Goal: Information Seeking & Learning: Learn about a topic

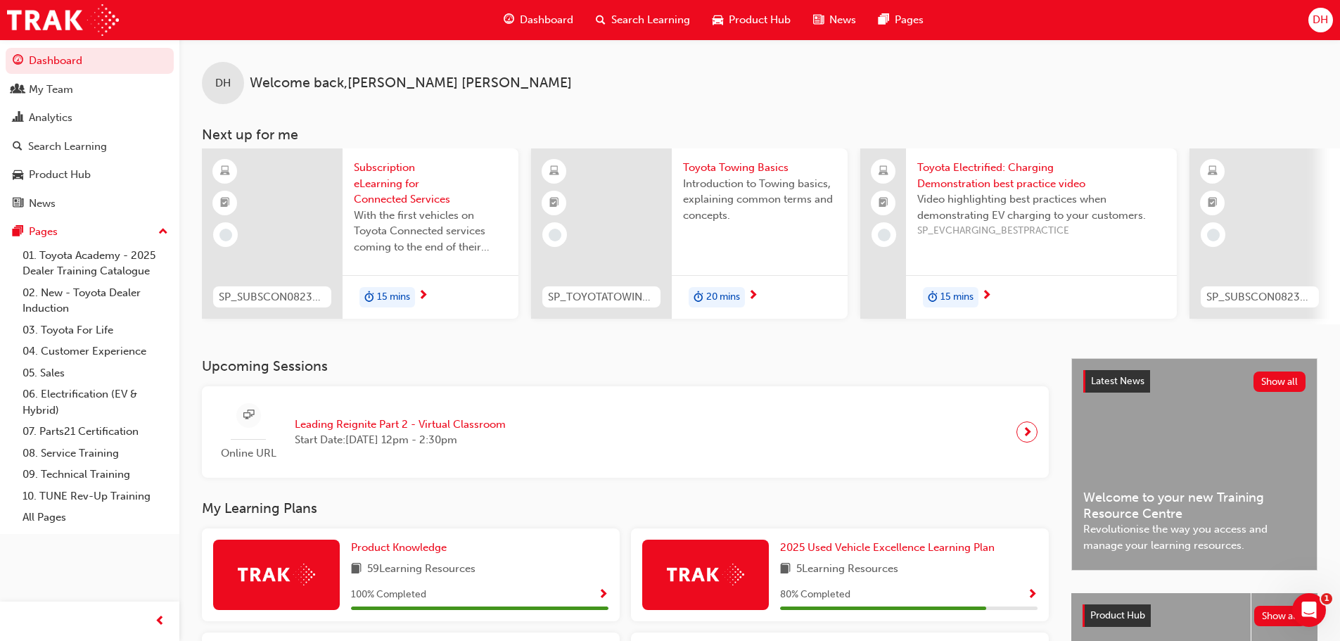
click at [618, 14] on span "Search Learning" at bounding box center [650, 20] width 79 height 16
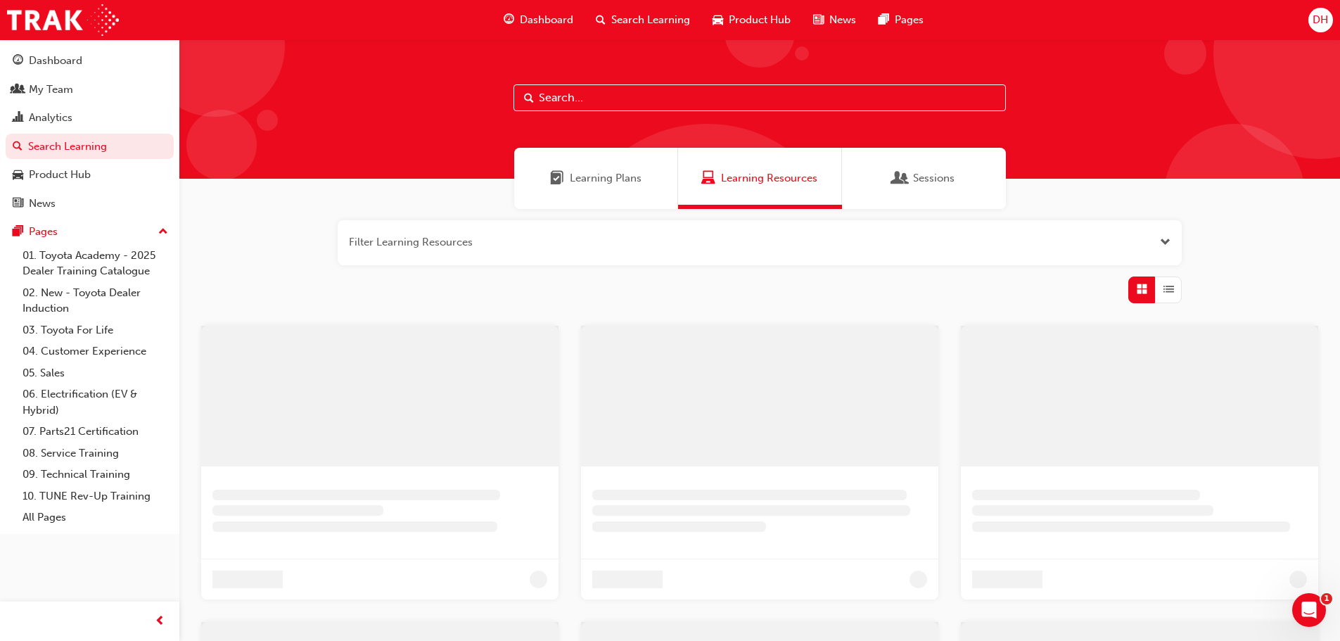
click at [556, 101] on input "text" at bounding box center [759, 97] width 492 height 27
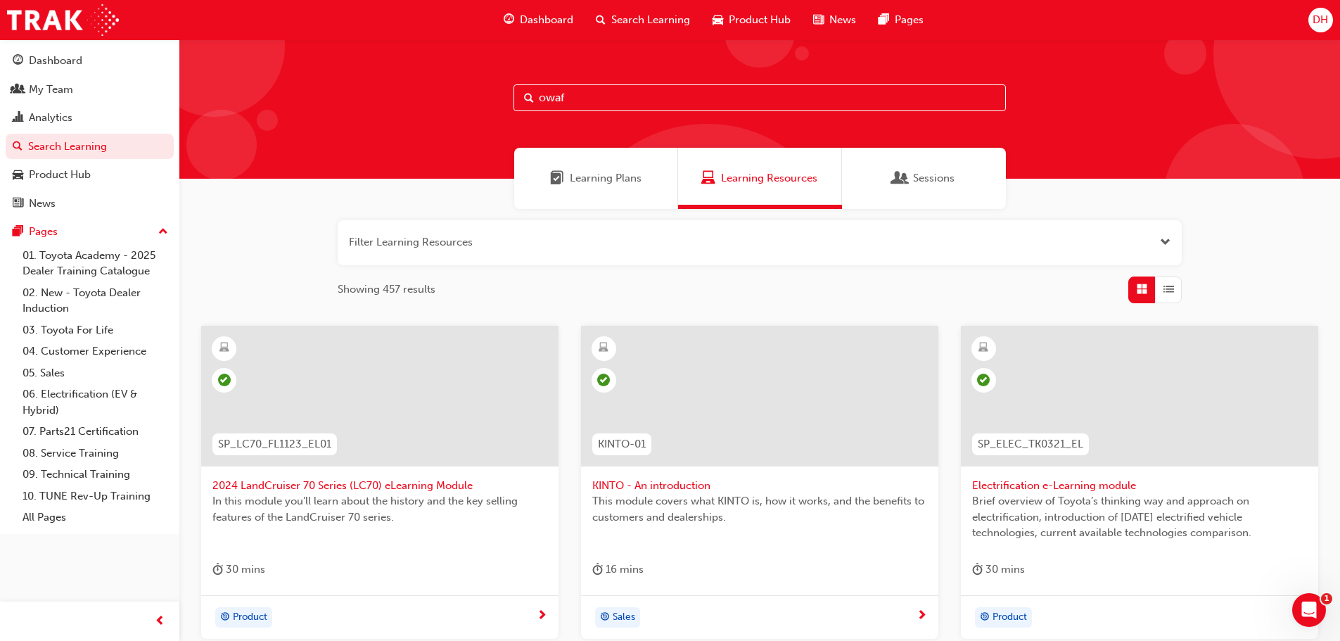
type input "owaf"
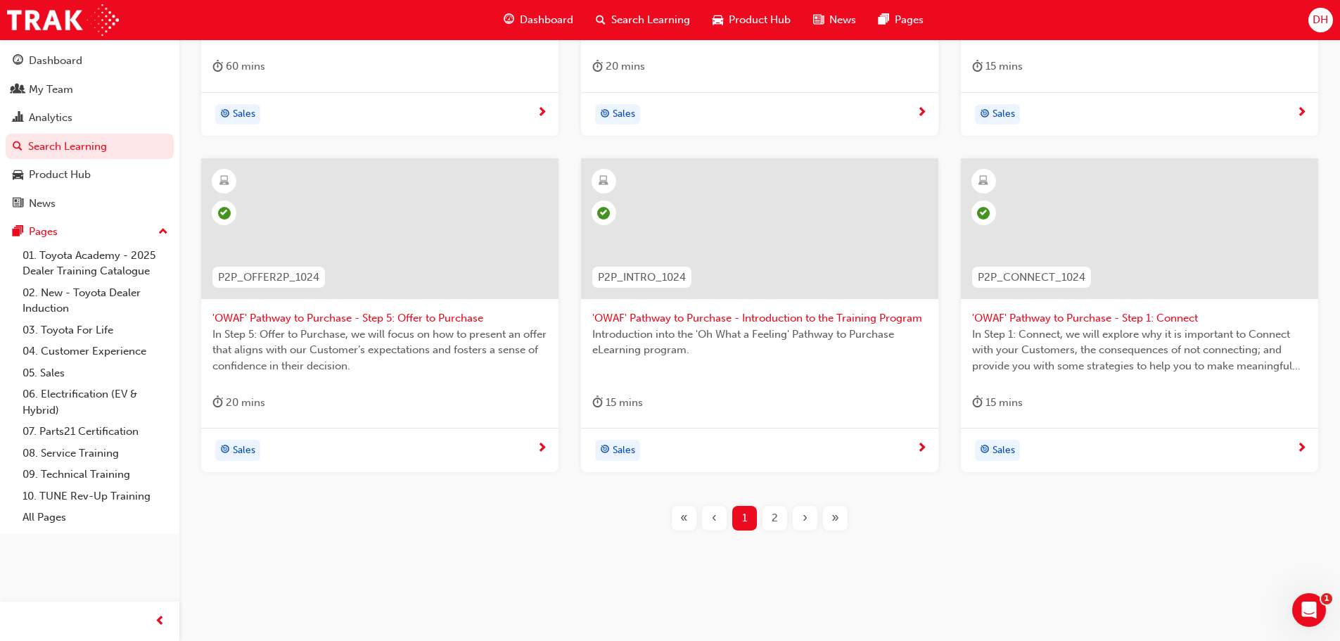
scroll to position [506, 0]
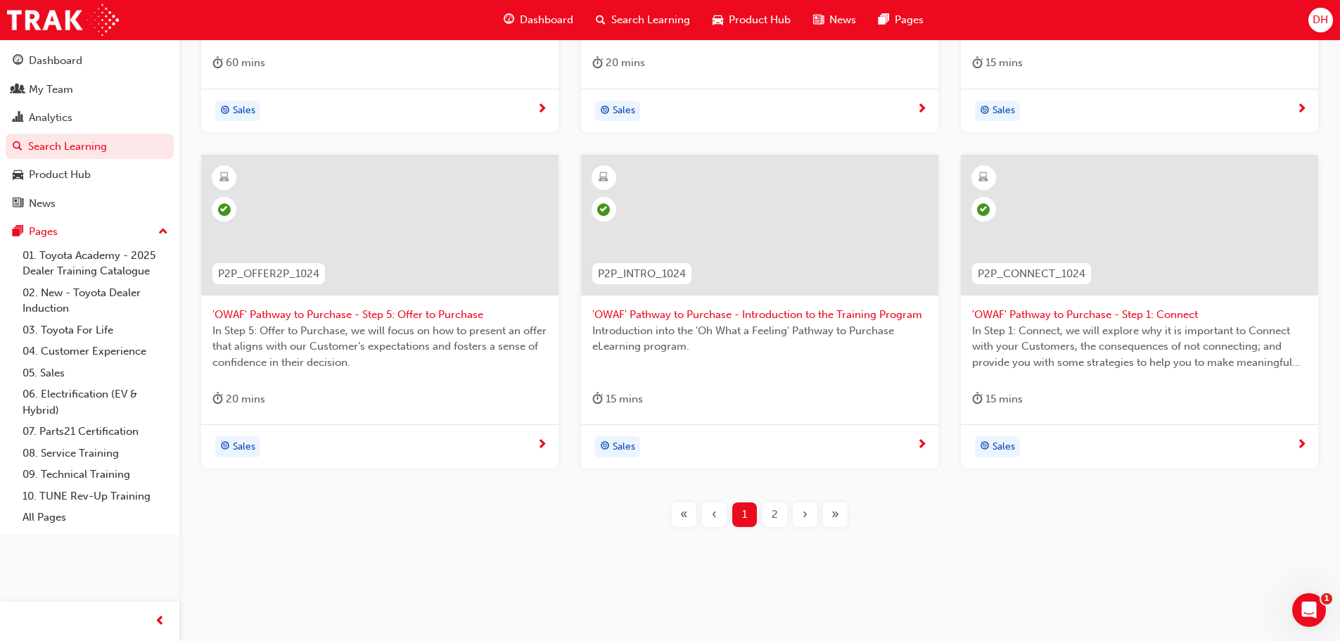
click at [771, 513] on div "2" at bounding box center [774, 514] width 25 height 25
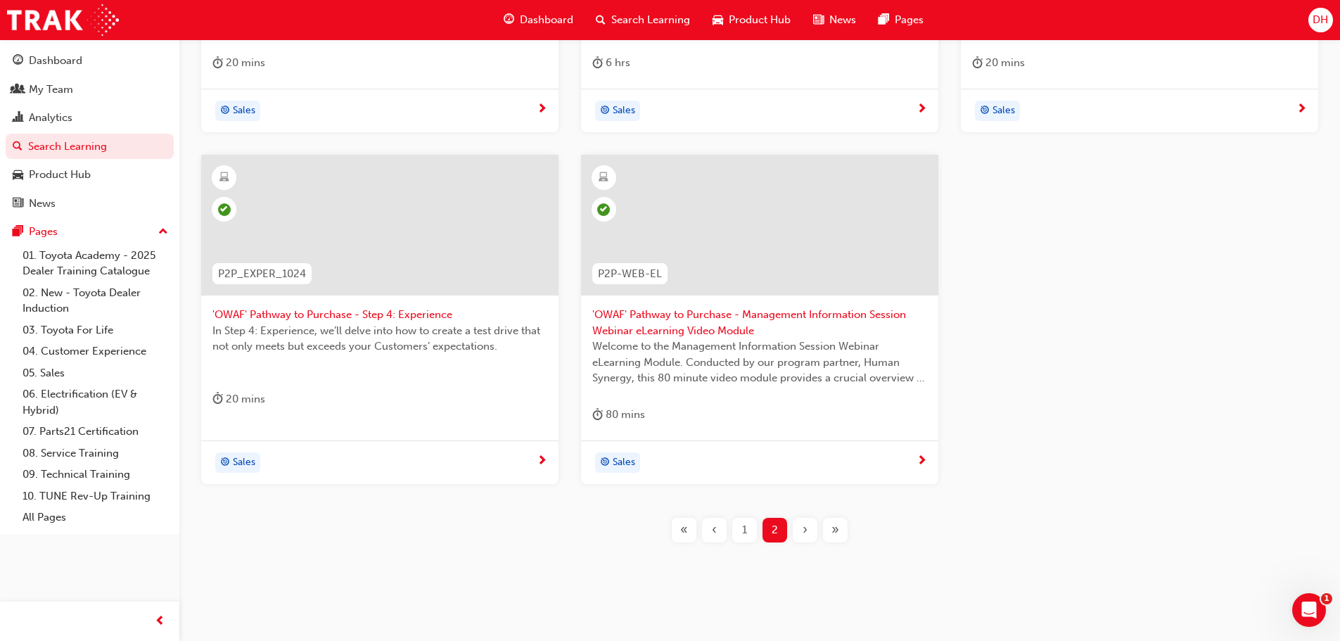
click at [736, 532] on div "1" at bounding box center [744, 530] width 25 height 25
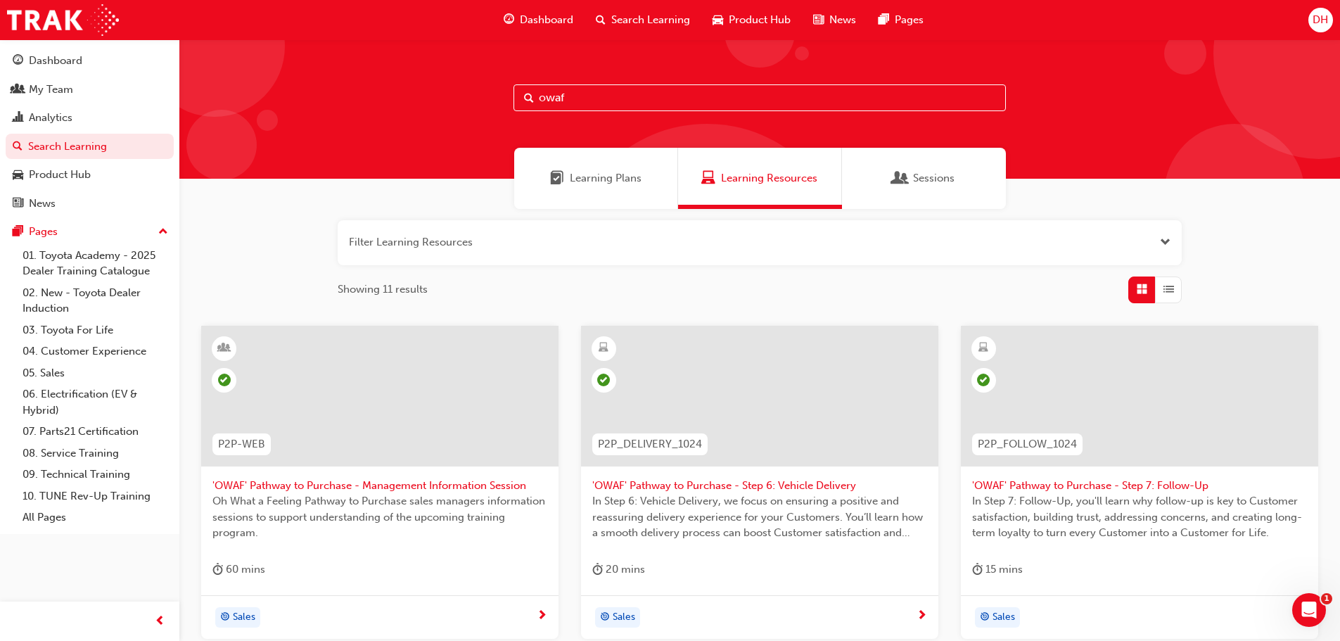
click at [926, 179] on span "Sessions" at bounding box center [933, 178] width 41 height 16
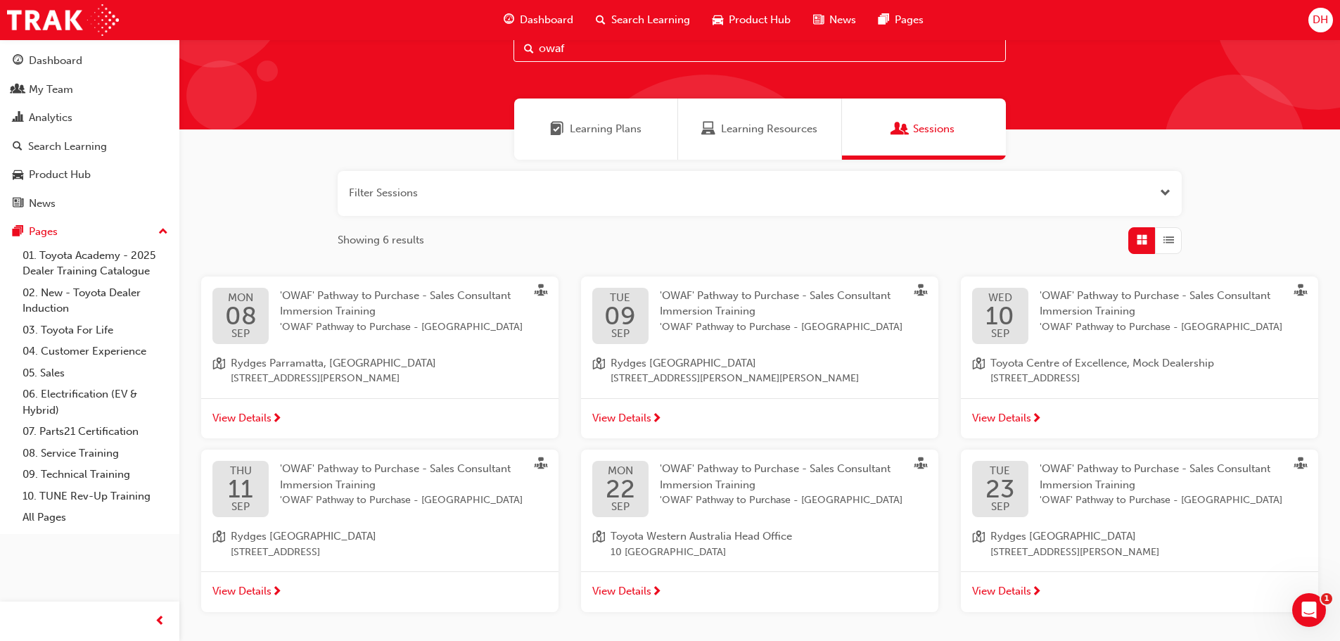
scroll to position [141, 0]
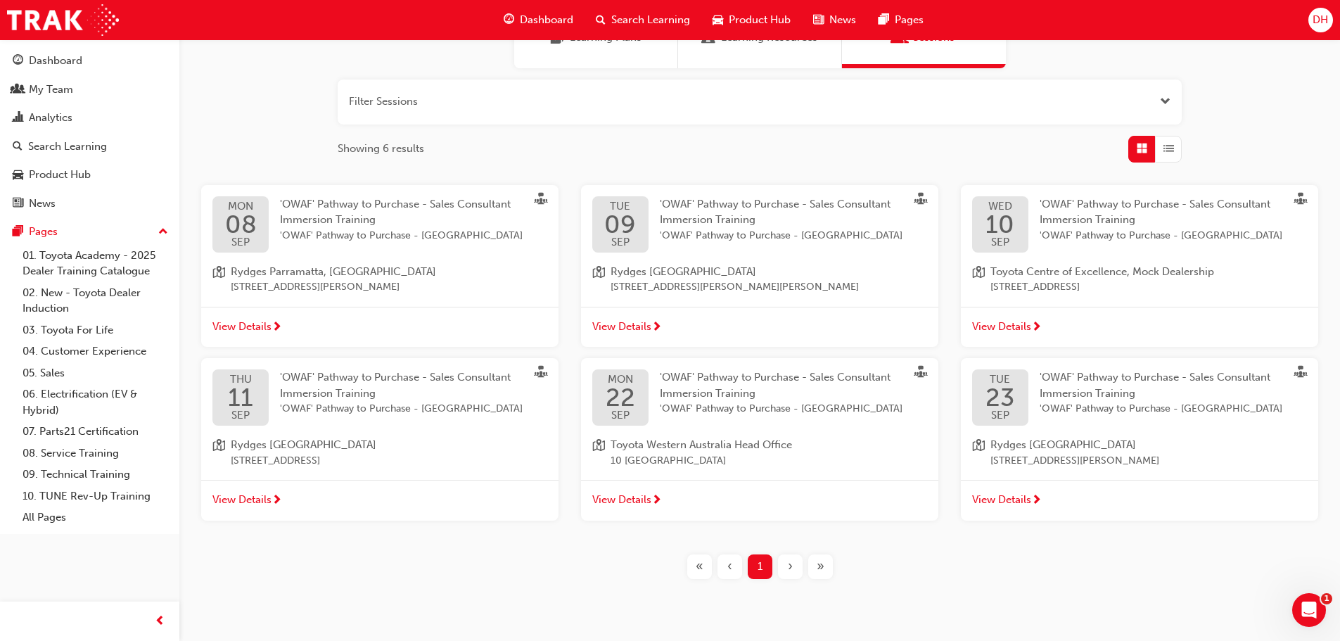
click at [330, 588] on div "Filter Sessions Showing 6 results [DATE] 'OWAF' Pathway to Purchase - Sales Con…" at bounding box center [759, 329] width 1160 height 522
click at [371, 401] on span "'OWAF' Pathway to Purchase - [GEOGRAPHIC_DATA]" at bounding box center [402, 409] width 245 height 16
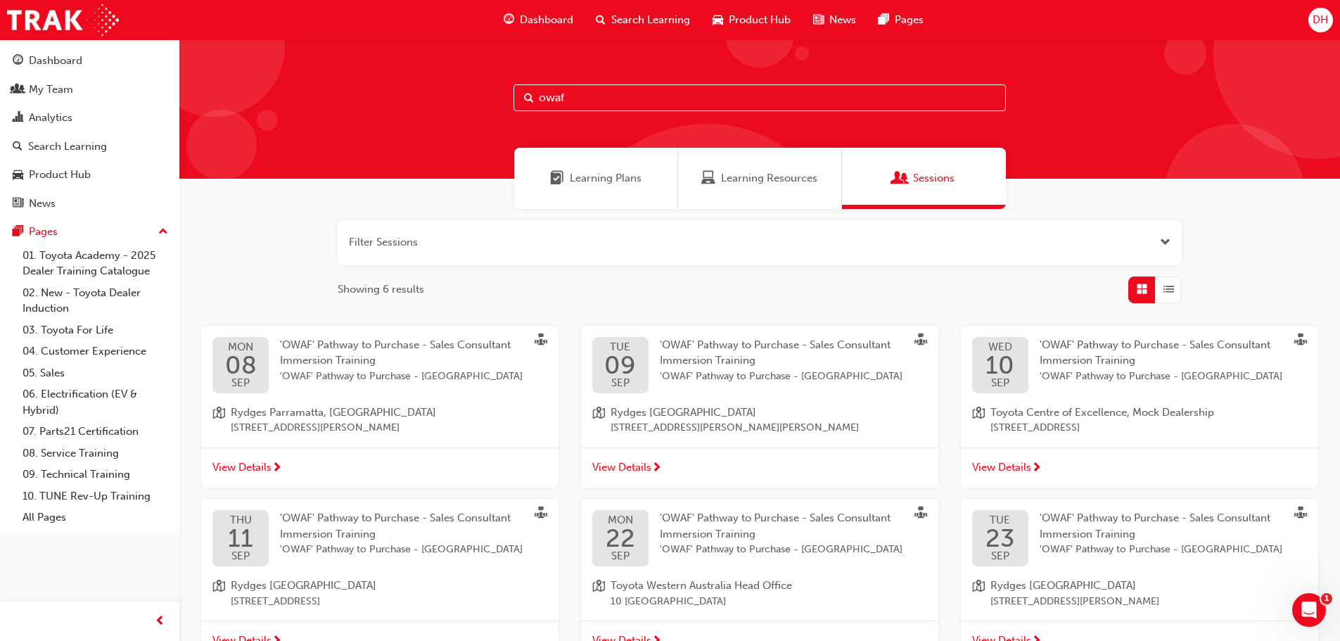
scroll to position [170, 0]
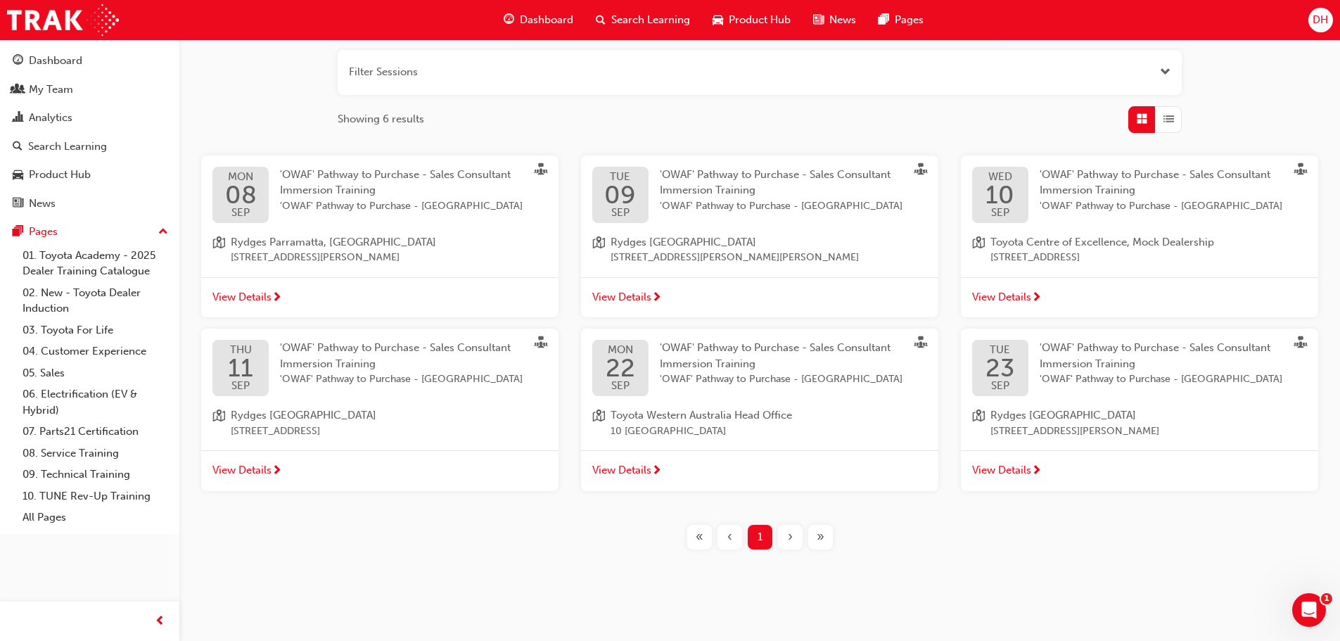
click at [309, 375] on span "'OWAF' Pathway to Purchase - [GEOGRAPHIC_DATA]" at bounding box center [402, 379] width 245 height 16
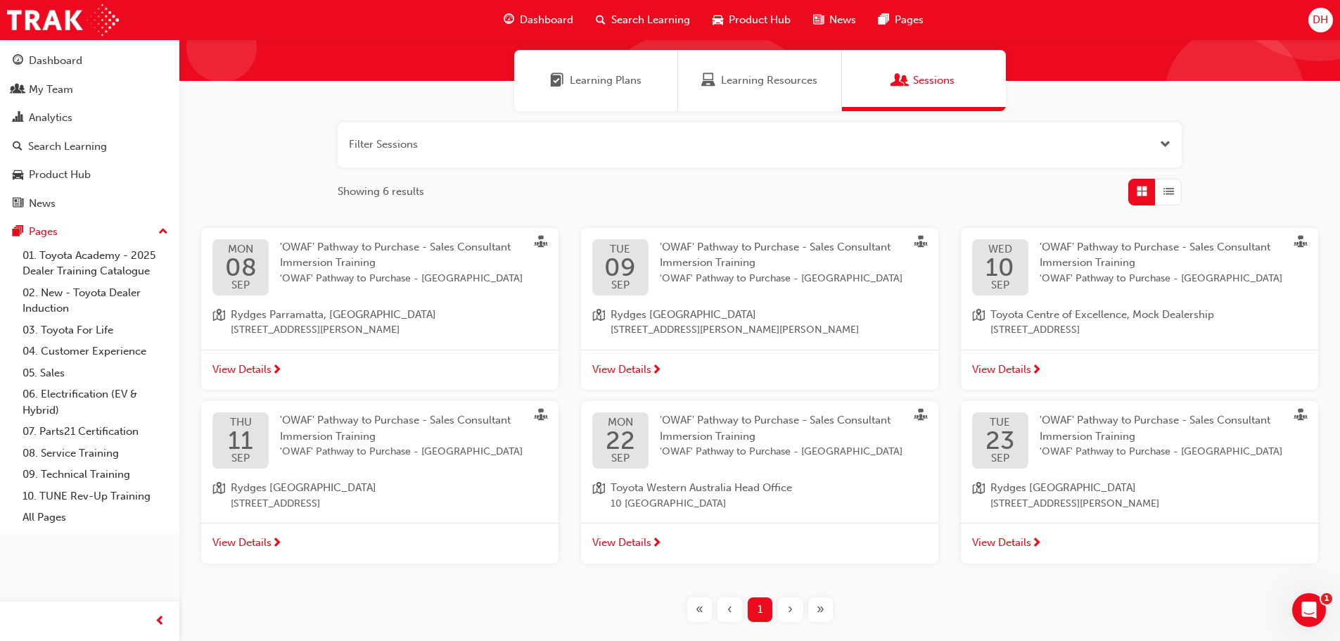
scroll to position [170, 0]
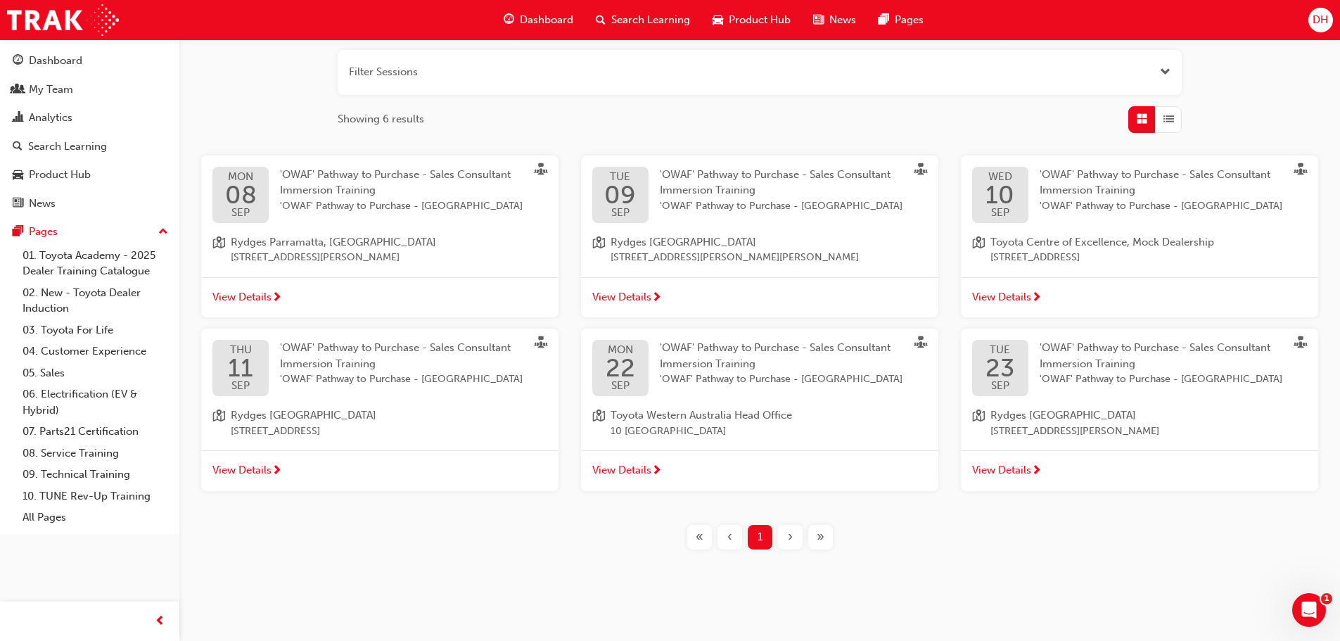
click at [269, 421] on span "Rydges [GEOGRAPHIC_DATA]" at bounding box center [304, 415] width 146 height 16
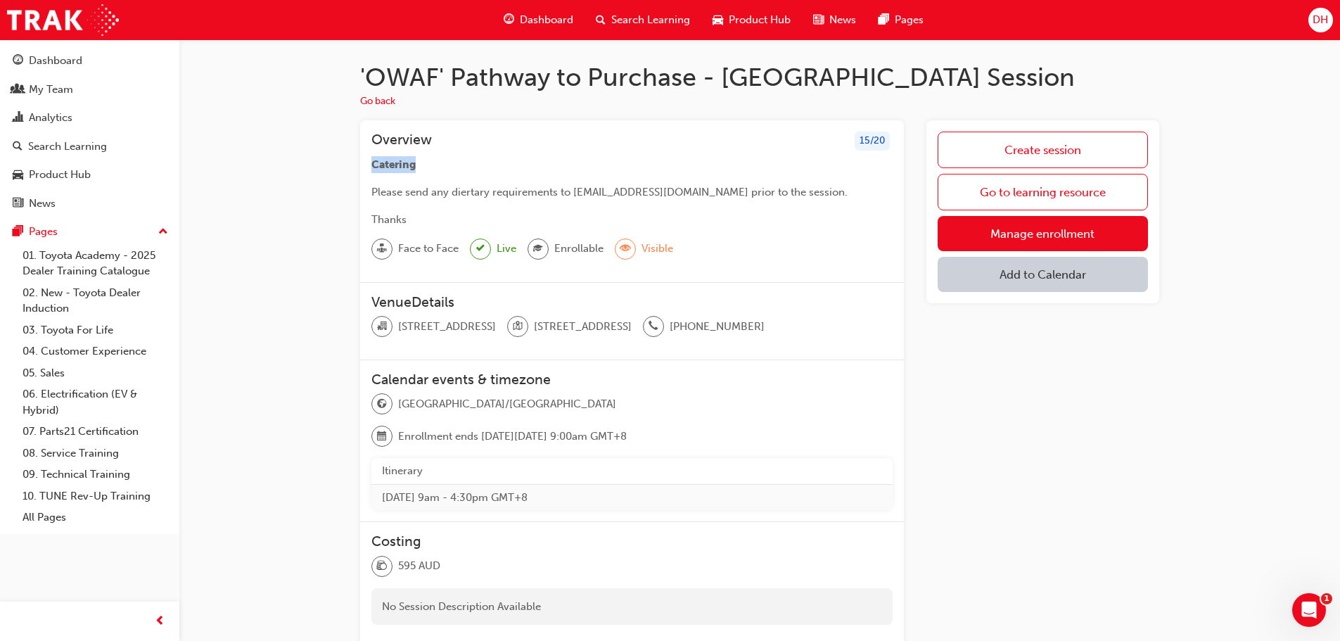
click at [259, 174] on div "'OWAF' Pathway to Purchase - Perth Session Go back Overview 15 / 20 Catering Pl…" at bounding box center [759, 410] width 1160 height 742
click at [252, 138] on div "'OWAF' Pathway to Purchase - Perth Session Go back Overview 15 / 20 Catering Pl…" at bounding box center [759, 410] width 1160 height 742
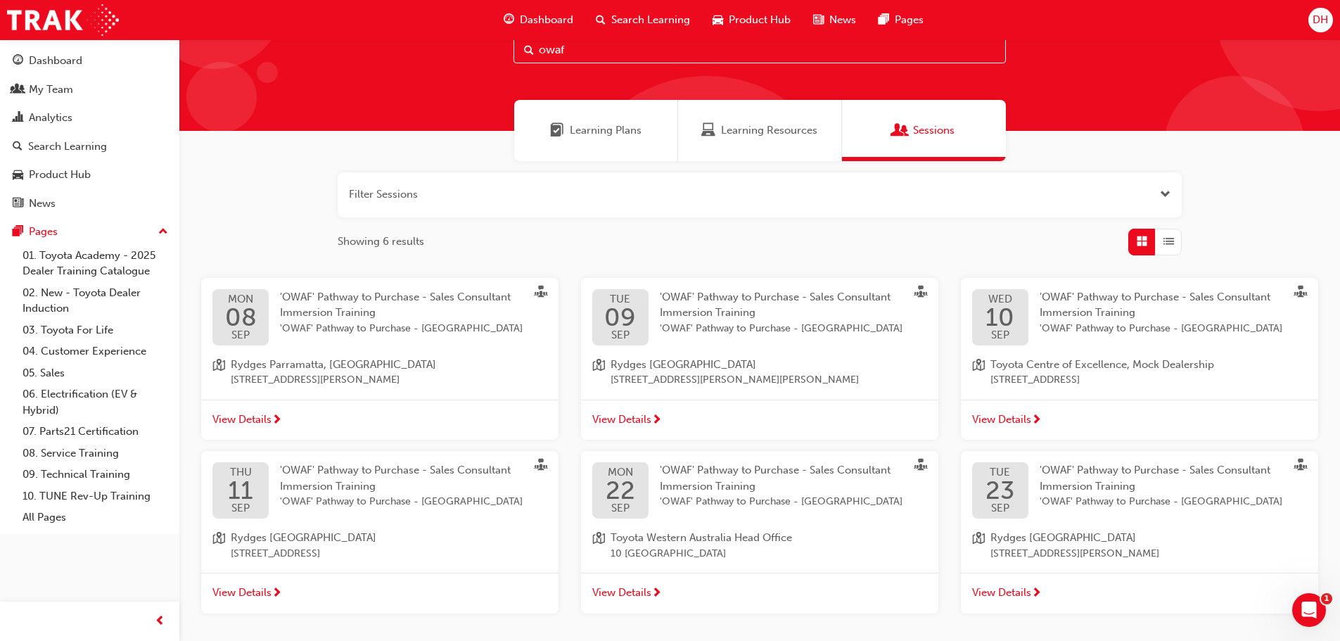
scroll to position [141, 0]
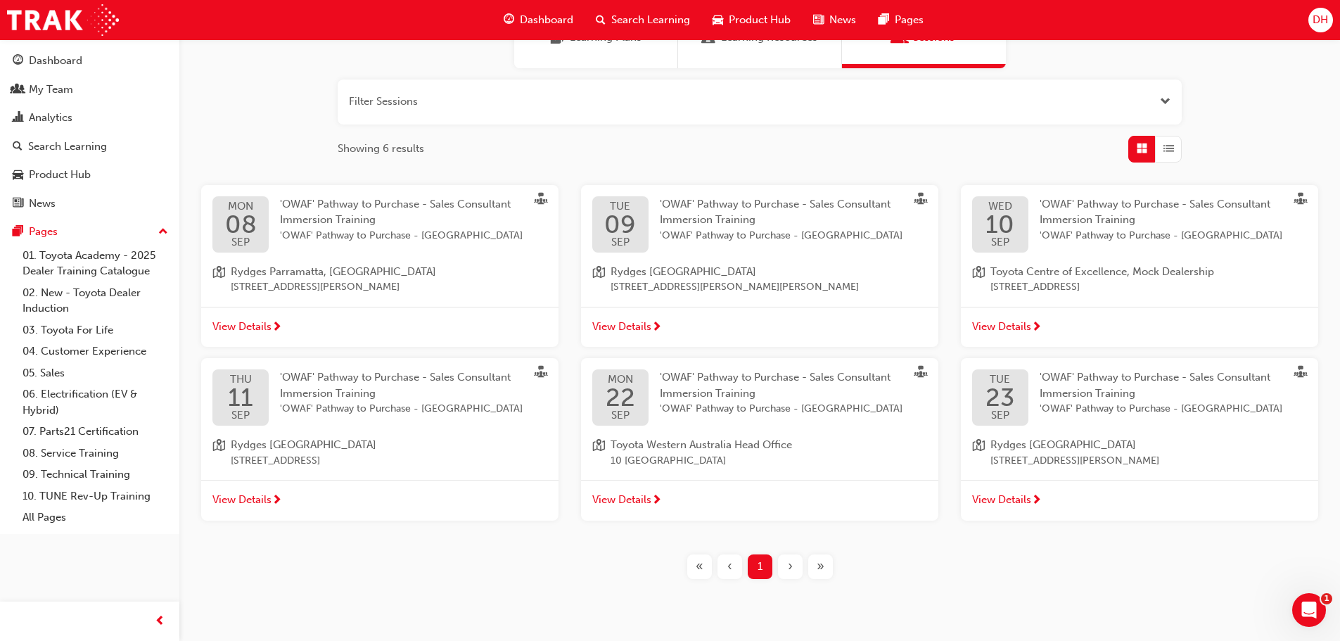
click at [413, 594] on div "owaf Learning Plans Learning Resources Sessions Filter Sessions Showing 6 resul…" at bounding box center [759, 267] width 1160 height 736
drag, startPoint x: 1057, startPoint y: 576, endPoint x: 727, endPoint y: 576, distance: 329.8
click at [1034, 577] on div "« ‹ 1 › »" at bounding box center [759, 566] width 1115 height 25
drag, startPoint x: 467, startPoint y: 586, endPoint x: 583, endPoint y: 579, distance: 116.2
click at [469, 586] on div "Filter Sessions Showing 6 results [DATE] 'OWAF' Pathway to Purchase - Sales Con…" at bounding box center [759, 329] width 1160 height 522
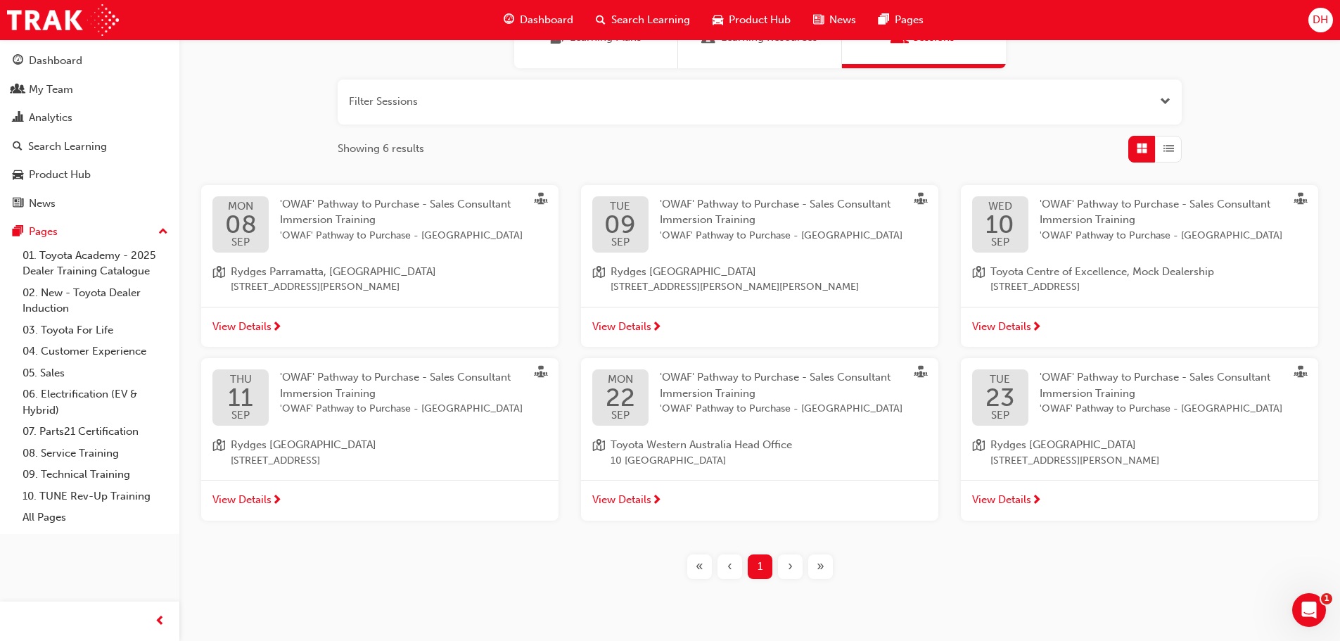
click at [1020, 577] on div "« ‹ 1 › »" at bounding box center [759, 566] width 1115 height 25
click at [462, 589] on div "Filter Sessions Showing 6 results [DATE] 'OWAF' Pathway to Purchase - Sales Con…" at bounding box center [759, 329] width 1160 height 522
click at [1174, 553] on div "Filter Sessions Showing 6 results [DATE] 'OWAF' Pathway to Purchase - Sales Con…" at bounding box center [759, 329] width 1160 height 522
click at [545, 573] on div "« ‹ 1 › »" at bounding box center [759, 566] width 1115 height 25
click at [1123, 584] on div "Filter Sessions Showing 6 results [DATE] 'OWAF' Pathway to Purchase - Sales Con…" at bounding box center [759, 329] width 1160 height 522
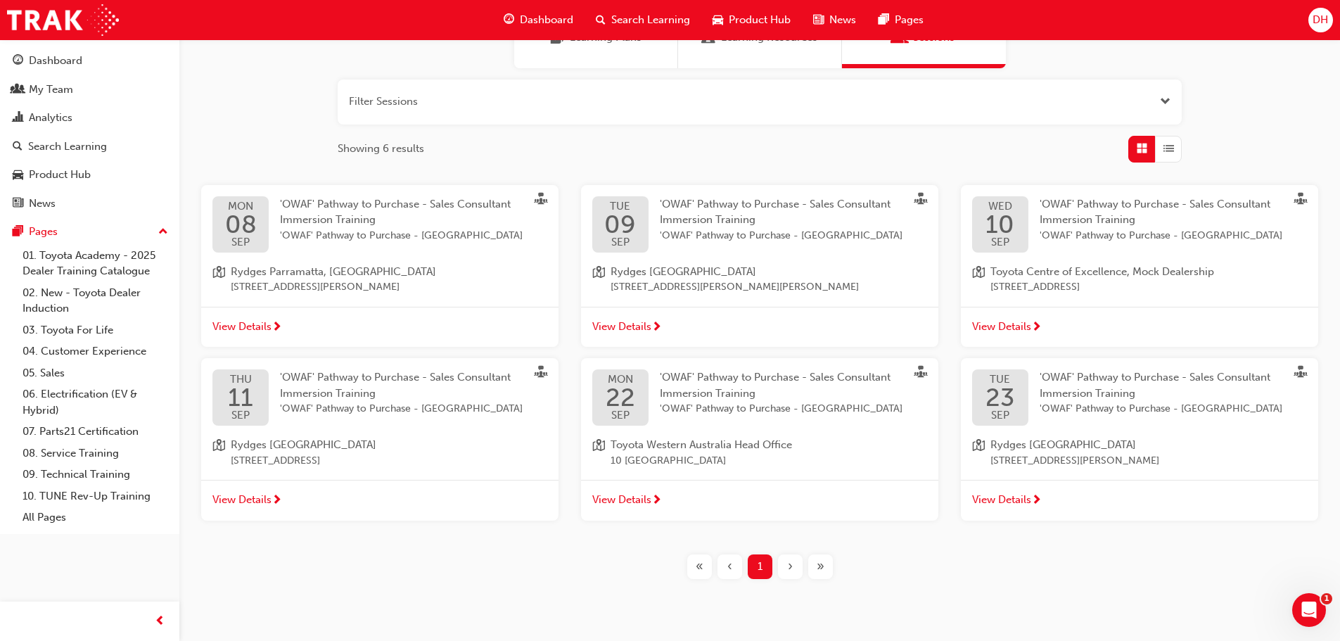
click at [379, 582] on div "Filter Sessions Showing 6 results [DATE] 'OWAF' Pathway to Purchase - Sales Con…" at bounding box center [759, 329] width 1160 height 522
click at [1058, 579] on div "Filter Sessions Showing 6 results [DATE] 'OWAF' Pathway to Purchase - Sales Con…" at bounding box center [759, 329] width 1160 height 522
click at [451, 596] on div "owaf Learning Plans Learning Resources Sessions Filter Sessions Showing 6 resul…" at bounding box center [759, 267] width 1160 height 736
click at [1215, 542] on div "Filter Sessions Showing 6 results [DATE] 'OWAF' Pathway to Purchase - Sales Con…" at bounding box center [759, 329] width 1160 height 522
click at [378, 569] on div "« ‹ 1 › »" at bounding box center [759, 566] width 1115 height 25
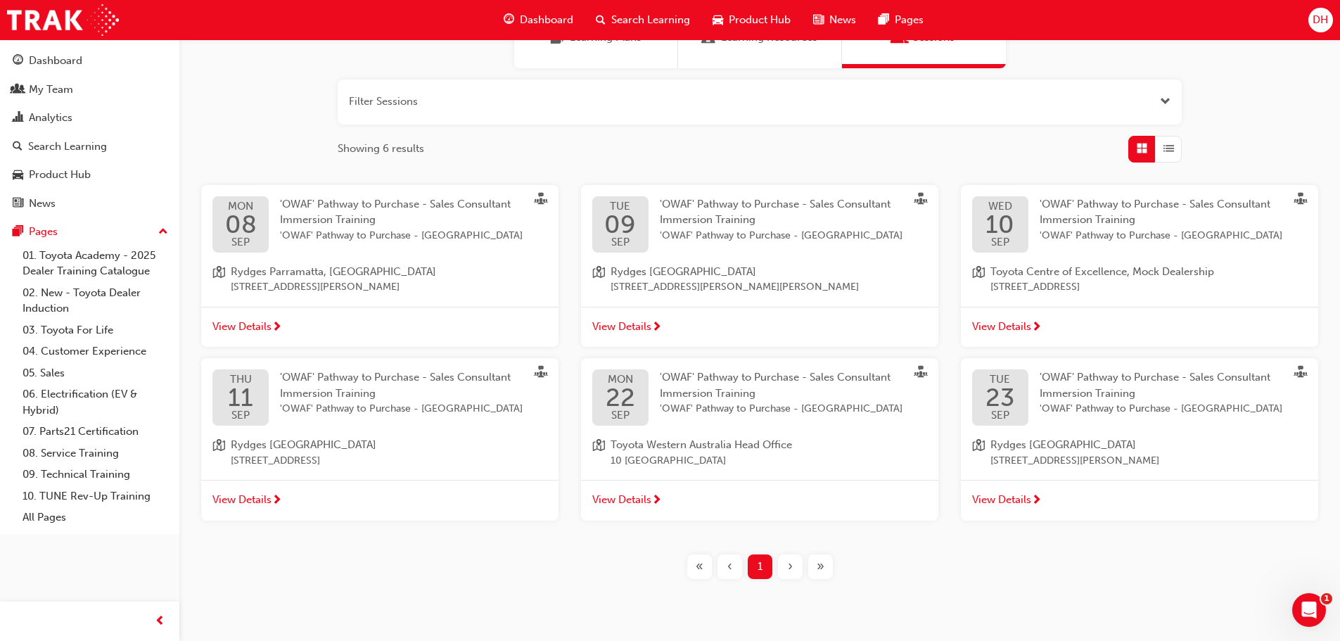
drag, startPoint x: 1158, startPoint y: 579, endPoint x: 454, endPoint y: 579, distance: 703.9
click at [1157, 579] on div "Filter Sessions Showing 6 results [DATE] 'OWAF' Pathway to Purchase - Sales Con…" at bounding box center [759, 329] width 1160 height 522
drag, startPoint x: 361, startPoint y: 581, endPoint x: 460, endPoint y: 575, distance: 98.6
click at [378, 578] on div "Filter Sessions Showing 6 results [DATE] 'OWAF' Pathway to Purchase - Sales Con…" at bounding box center [759, 329] width 1160 height 522
click at [1060, 578] on div "« ‹ 1 › »" at bounding box center [759, 566] width 1115 height 25
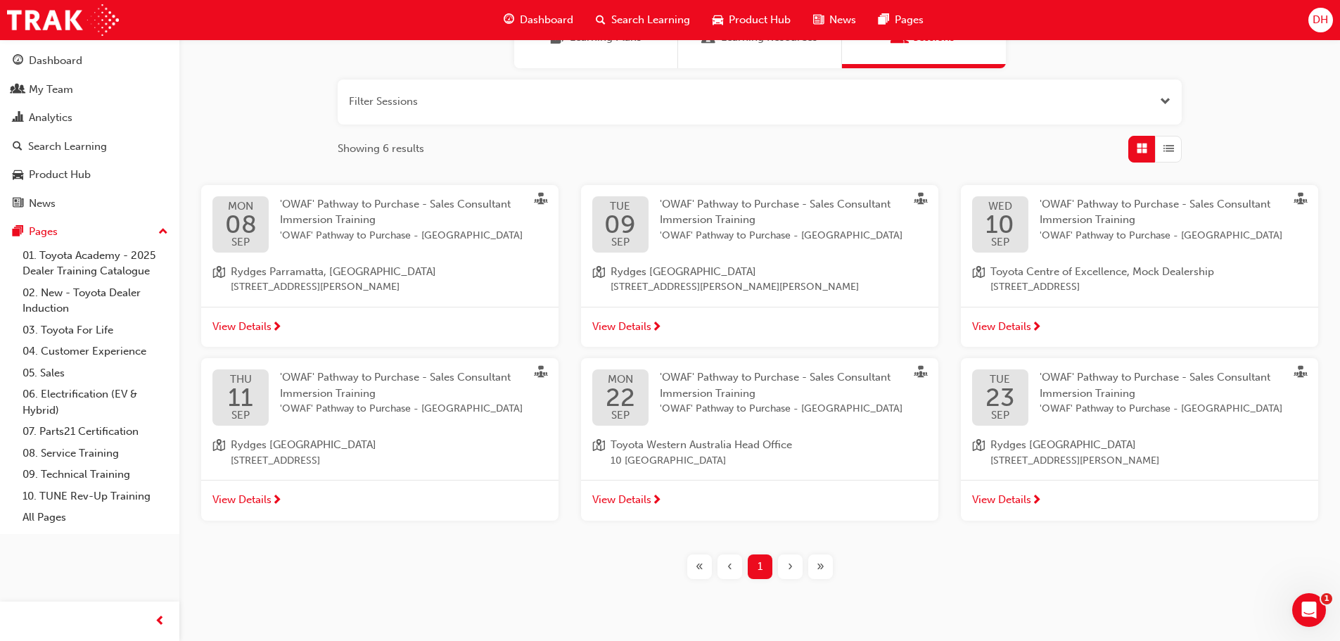
click at [368, 576] on div "« ‹ 1 › »" at bounding box center [759, 566] width 1115 height 25
drag, startPoint x: 1157, startPoint y: 579, endPoint x: 1103, endPoint y: 580, distance: 53.5
click at [1155, 580] on div "Filter Sessions Showing 6 results [DATE] 'OWAF' Pathway to Purchase - Sales Con…" at bounding box center [759, 329] width 1160 height 522
click at [327, 391] on span "'OWAF' Pathway to Purchase - Sales Consultant Immersion Training" at bounding box center [395, 385] width 231 height 29
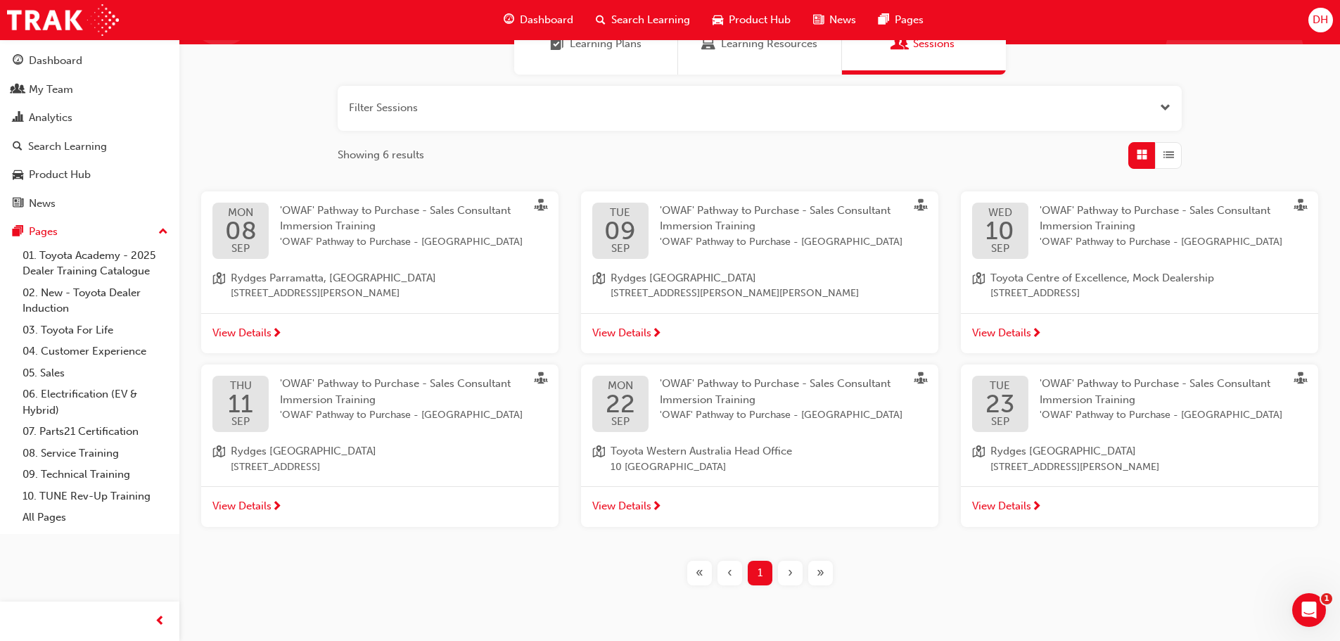
scroll to position [141, 0]
